Goal: Task Accomplishment & Management: Manage account settings

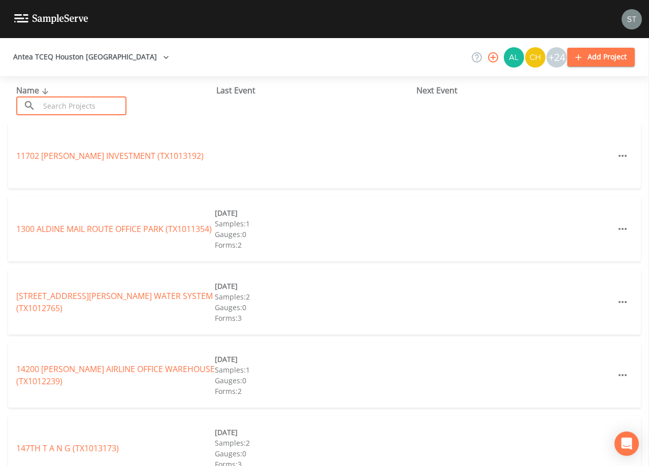
click at [70, 101] on input "text" at bounding box center [83, 106] width 87 height 19
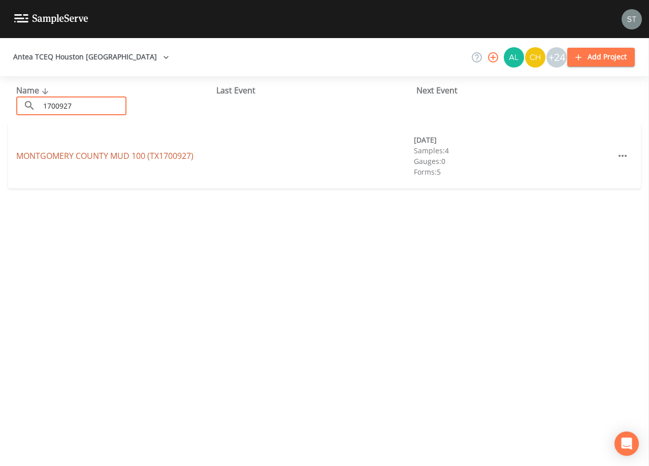
type input "1700927"
click at [159, 154] on link "[GEOGRAPHIC_DATA] 100 (TX1700927)" at bounding box center [104, 155] width 177 height 11
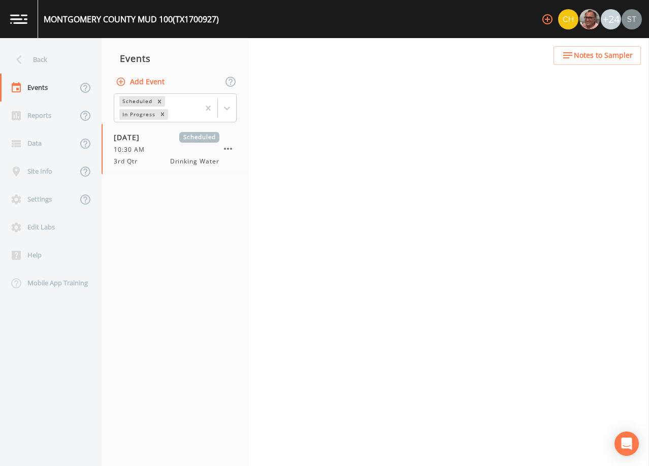
click at [603, 58] on span "Notes to Sampler" at bounding box center [603, 55] width 59 height 13
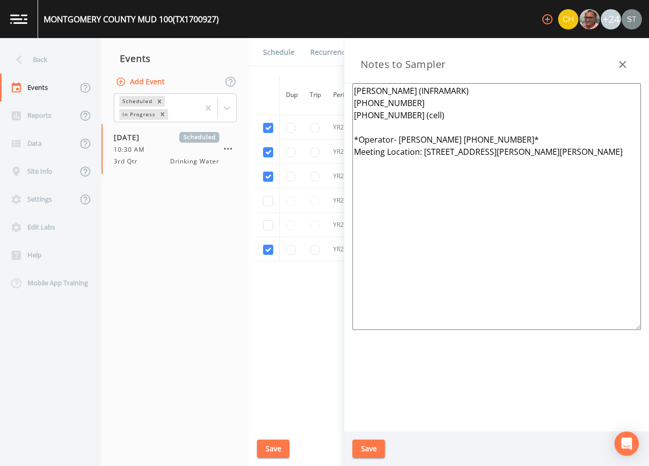
click at [525, 179] on textarea "[PERSON_NAME] (INFRAMARK) [PHONE_NUMBER] [PHONE_NUMBER] (cell) *Operator- [PERS…" at bounding box center [497, 206] width 289 height 247
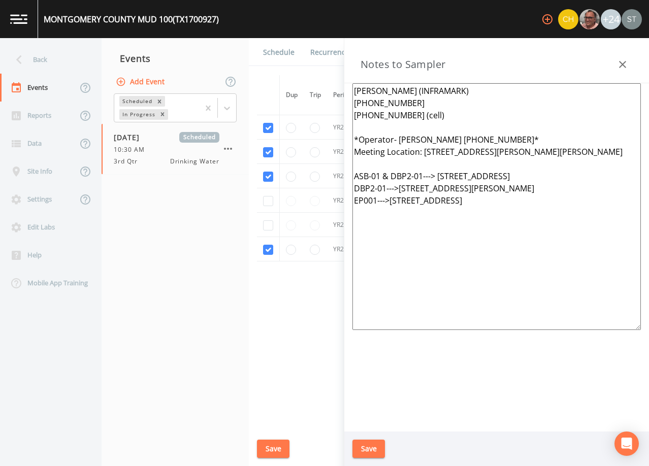
click at [430, 162] on textarea "[PERSON_NAME] (INFRAMARK) [PHONE_NUMBER] [PHONE_NUMBER] (cell) *Operator- [PERS…" at bounding box center [497, 206] width 289 height 247
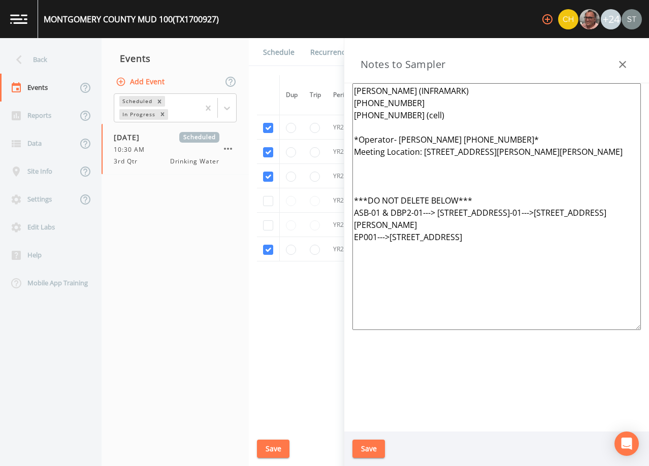
click at [519, 216] on textarea "[PERSON_NAME] (INFRAMARK) [PHONE_NUMBER] [PHONE_NUMBER] (cell) *Operator- [PERS…" at bounding box center [497, 206] width 289 height 247
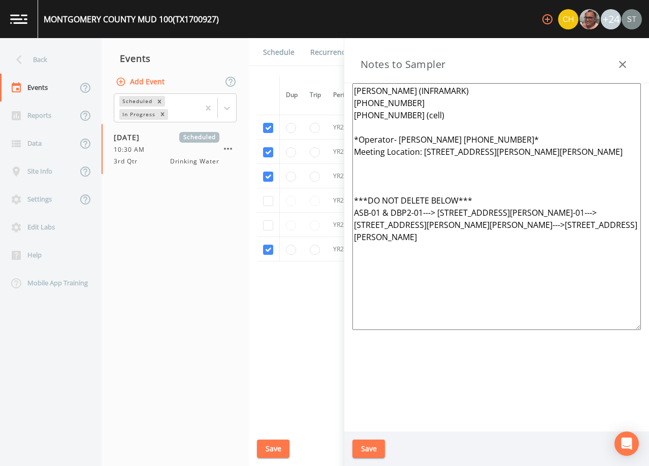
click at [425, 191] on textarea "[PERSON_NAME] (INFRAMARK) [PHONE_NUMBER] [PHONE_NUMBER] (cell) *Operator- [PERS…" at bounding box center [497, 206] width 289 height 247
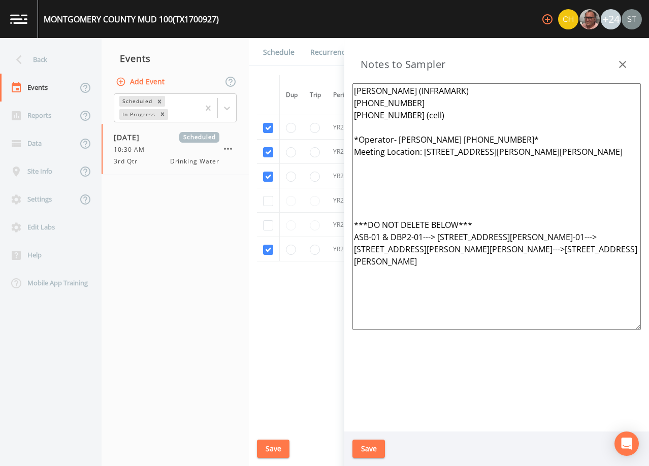
type textarea "[PERSON_NAME] (INFRAMARK) [PHONE_NUMBER] [PHONE_NUMBER] (cell) *Operator- [PERS…"
click at [372, 446] on button "Save" at bounding box center [369, 449] width 33 height 19
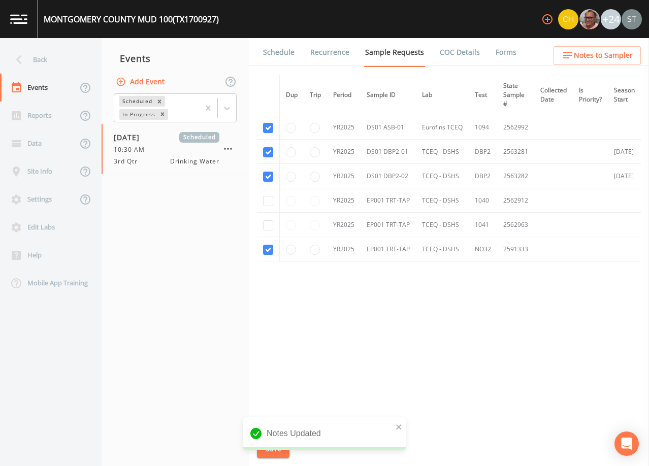
click at [608, 59] on span "Notes to Sampler" at bounding box center [603, 55] width 59 height 13
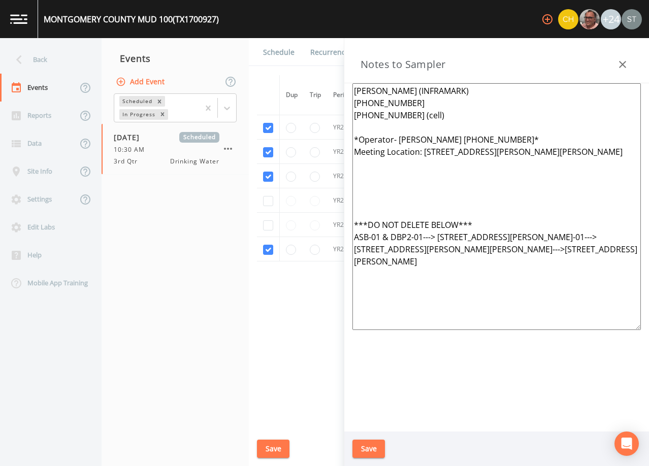
click at [381, 445] on button "Save" at bounding box center [369, 449] width 33 height 19
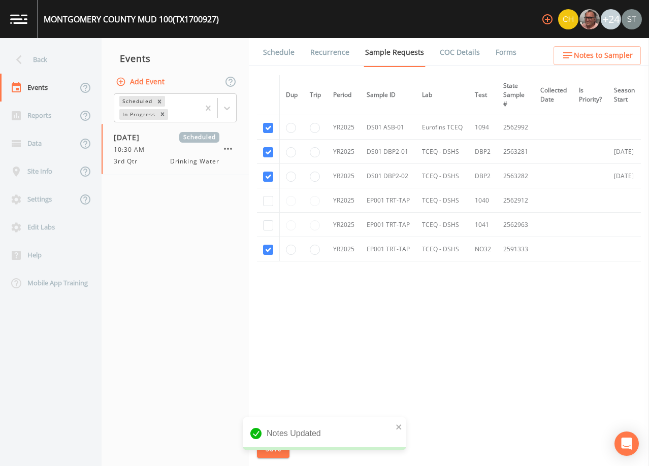
click at [281, 53] on link "Schedule" at bounding box center [279, 52] width 35 height 28
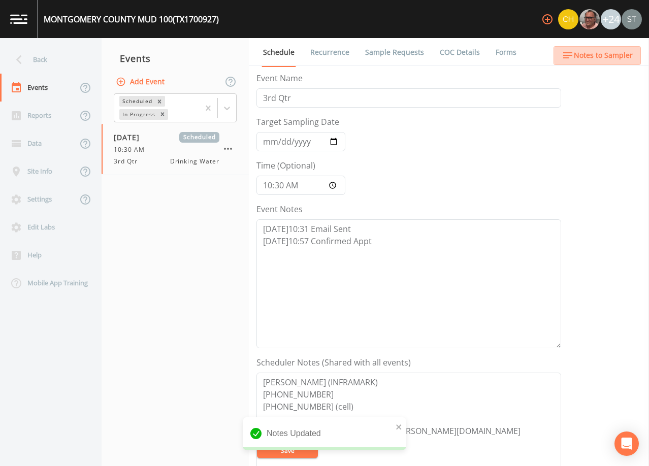
click at [621, 63] on button "Notes to Sampler" at bounding box center [597, 55] width 87 height 19
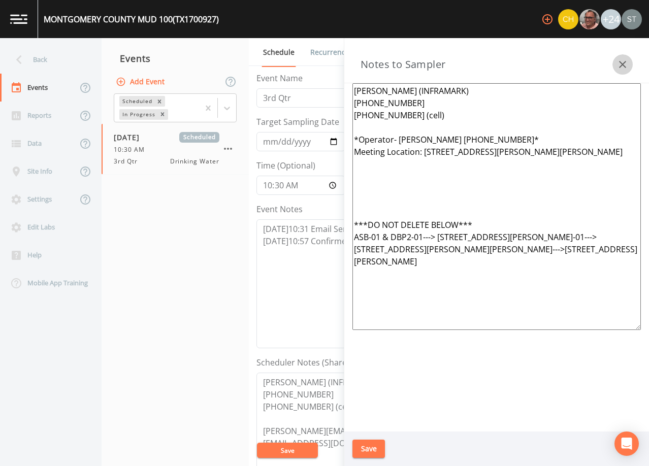
click at [621, 63] on icon "button" at bounding box center [622, 64] width 7 height 7
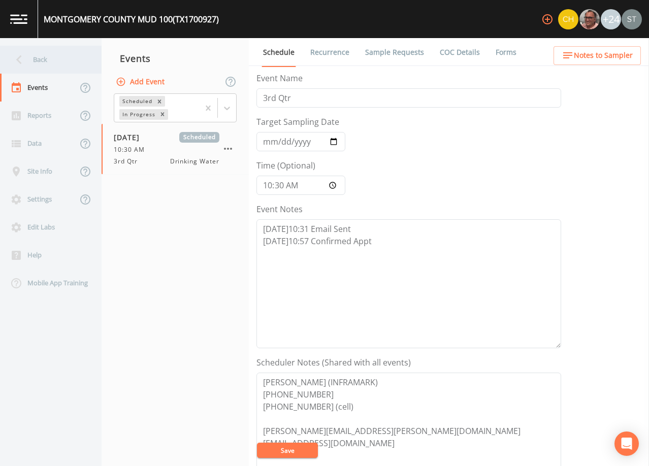
click at [41, 58] on div "Back" at bounding box center [45, 60] width 91 height 28
